Goal: Task Accomplishment & Management: Use online tool/utility

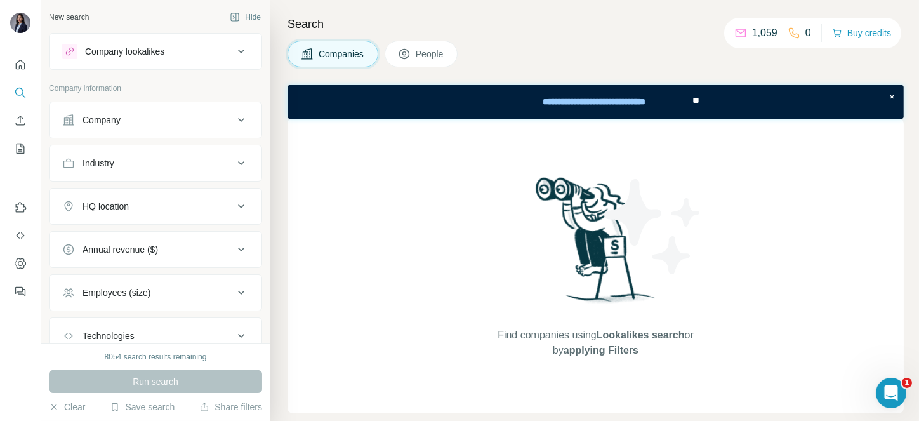
click at [133, 126] on button "Company" at bounding box center [155, 120] width 212 height 30
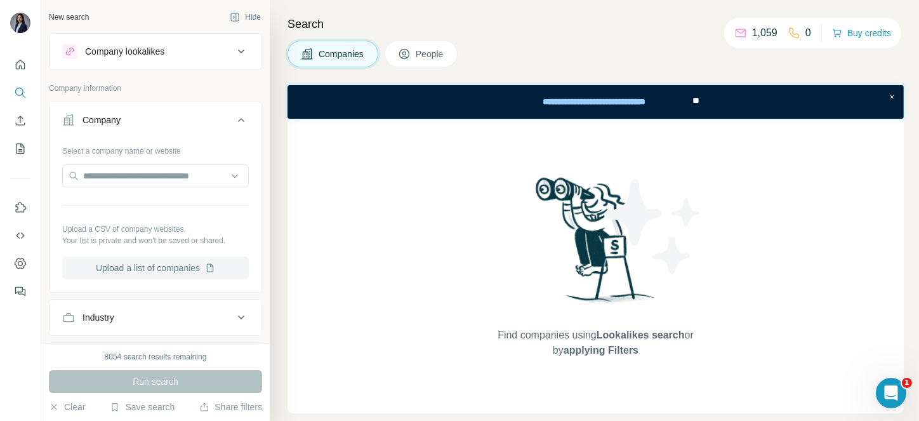
click at [157, 267] on button "Upload a list of companies" at bounding box center [155, 267] width 187 height 23
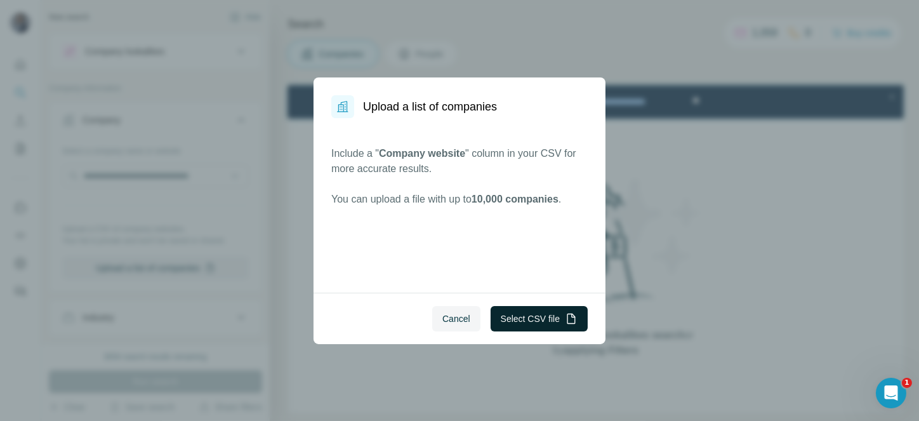
click at [551, 311] on button "Select CSV file" at bounding box center [539, 318] width 97 height 25
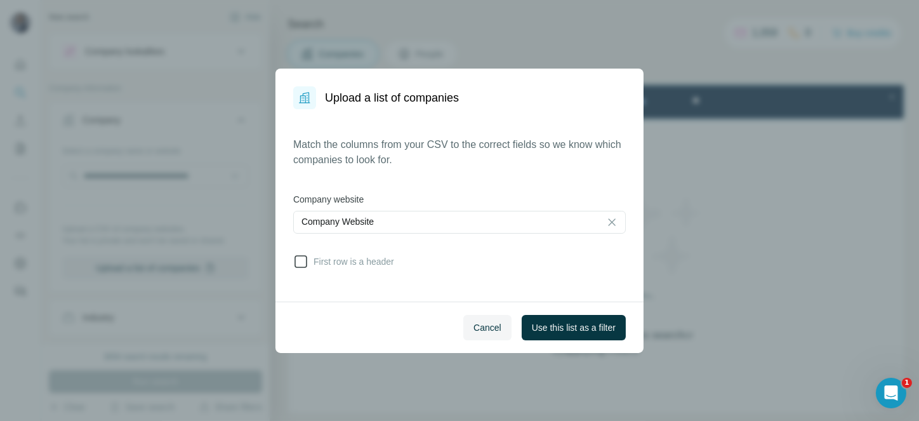
click at [336, 258] on span "First row is a header" at bounding box center [351, 261] width 86 height 13
click at [553, 331] on span "Use this list as a filter" at bounding box center [574, 327] width 84 height 13
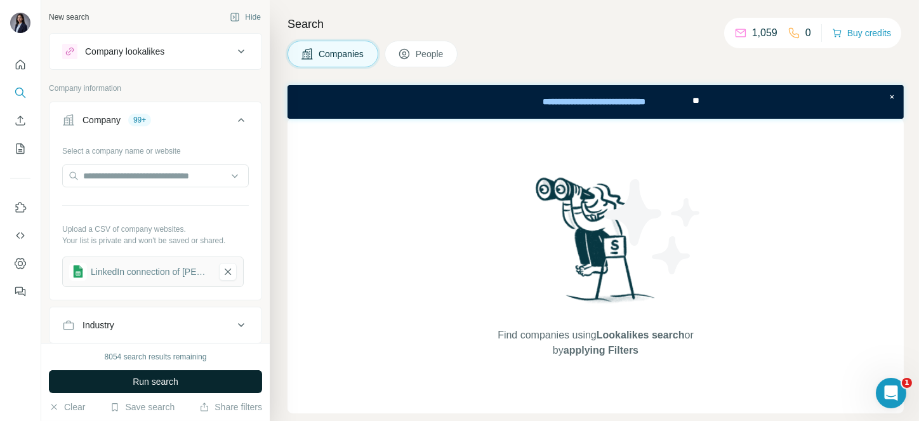
click at [136, 375] on span "Run search" at bounding box center [156, 381] width 46 height 13
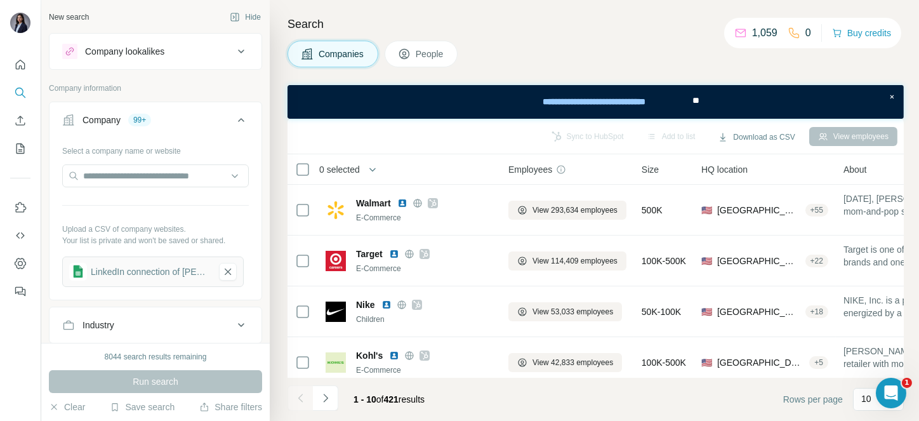
click at [356, 164] on span "0 selected" at bounding box center [339, 169] width 41 height 13
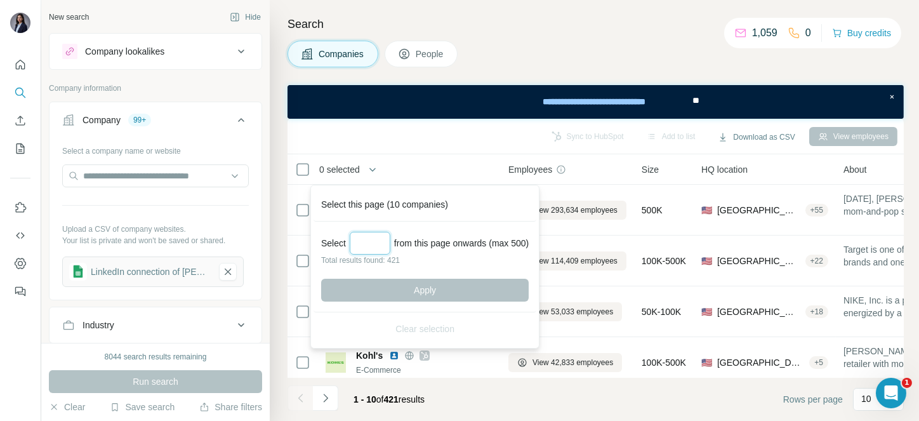
click at [376, 244] on input "Select a number (up to 500)" at bounding box center [370, 243] width 41 height 23
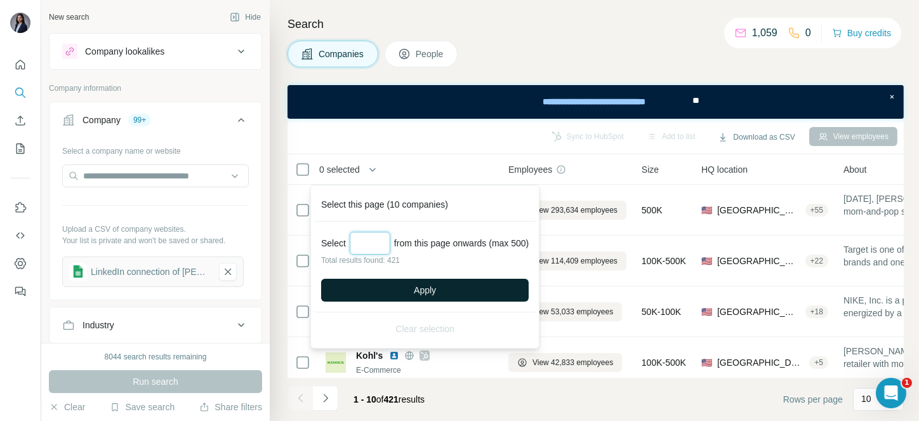
type input "***"
click at [416, 284] on button "Apply" at bounding box center [425, 290] width 208 height 23
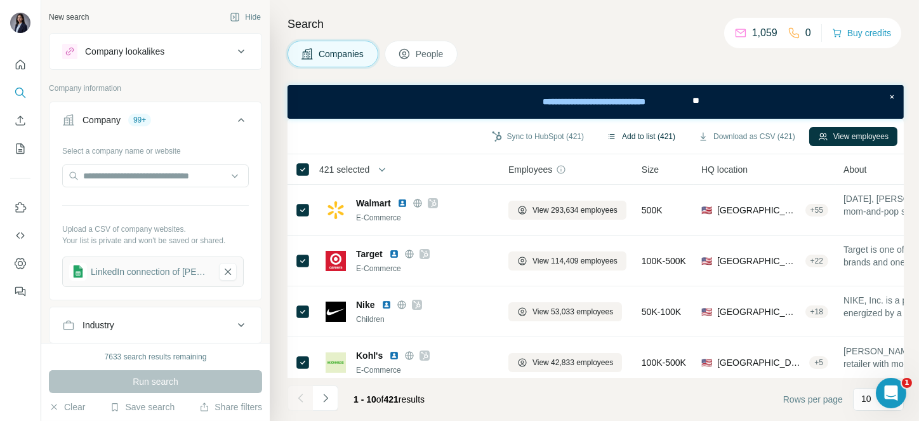
click at [656, 133] on button "Add to list (421)" at bounding box center [641, 136] width 86 height 19
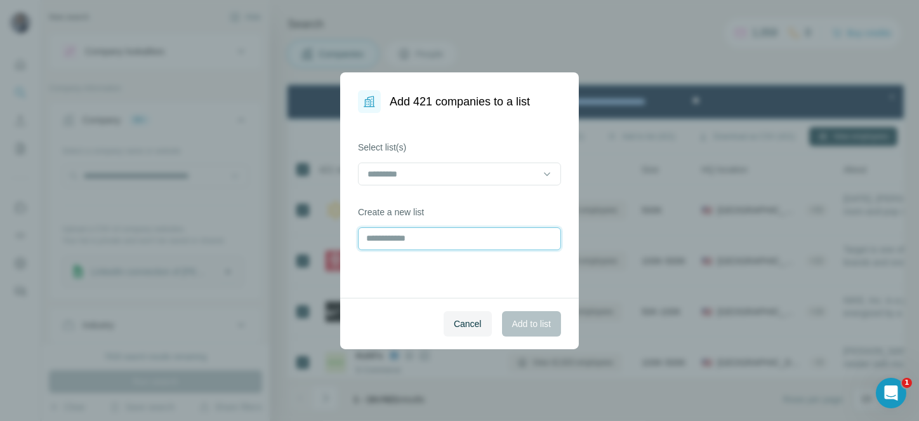
click at [433, 235] on input "text" at bounding box center [459, 238] width 203 height 23
type input "**********"
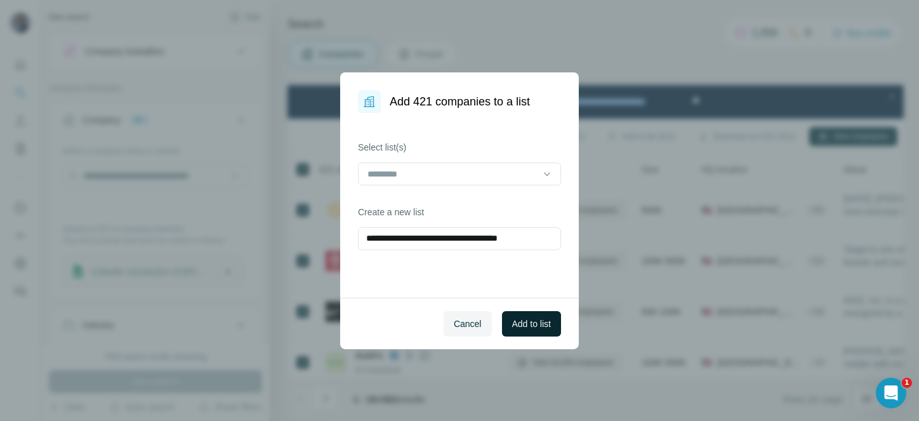
click at [543, 320] on span "Add to list" at bounding box center [531, 323] width 39 height 13
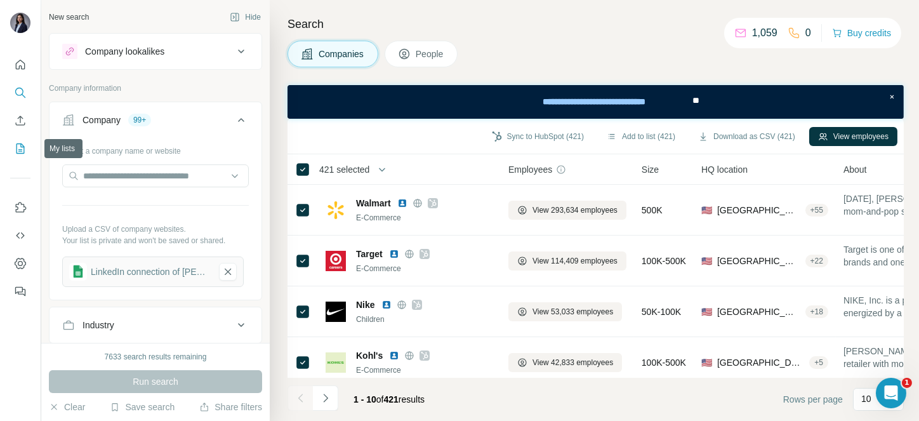
click at [16, 148] on icon "My lists" at bounding box center [20, 148] width 13 height 13
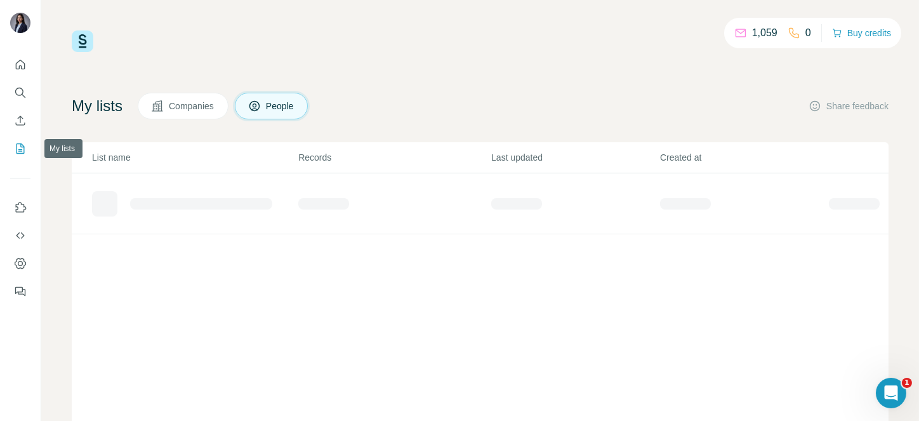
click at [16, 148] on icon "My lists" at bounding box center [20, 148] width 13 height 13
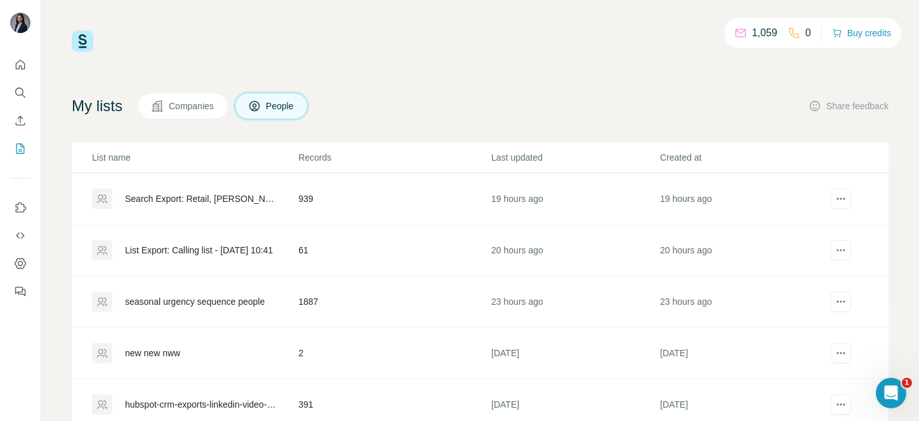
click at [210, 103] on span "Companies" at bounding box center [192, 106] width 46 height 13
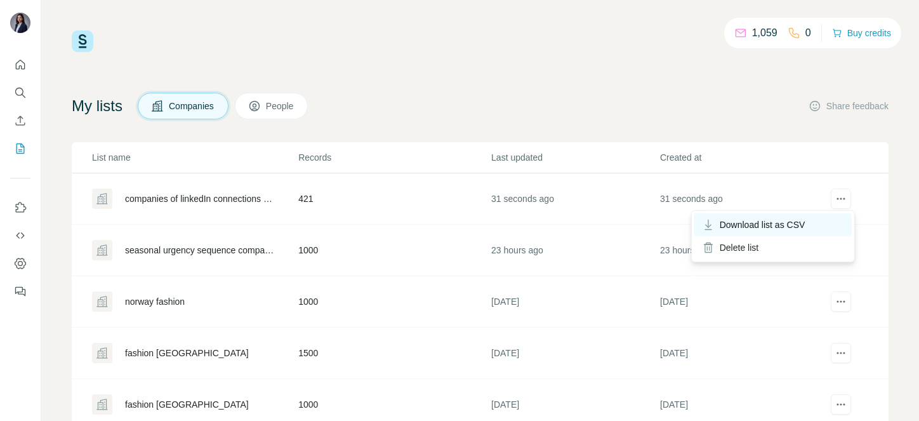
click at [812, 225] on div "Download list as CSV" at bounding box center [772, 224] width 157 height 23
